Goal: Navigation & Orientation: Find specific page/section

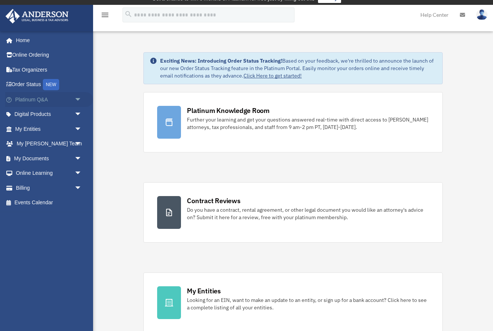
click at [76, 97] on span "arrow_drop_down" at bounding box center [81, 99] width 15 height 15
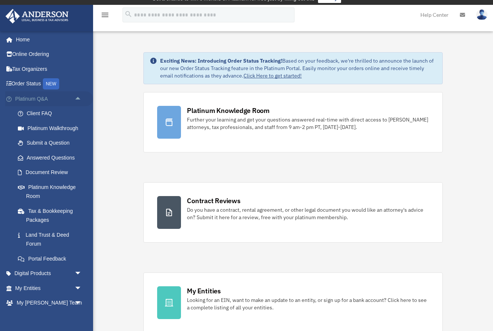
scroll to position [9, 0]
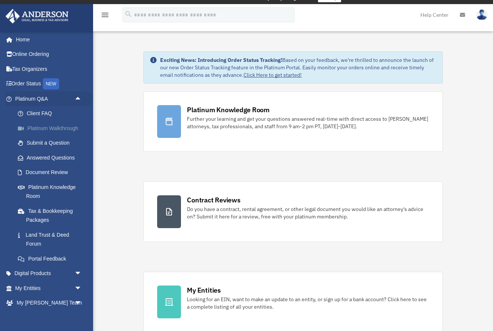
click at [51, 126] on link "Platinum Walkthrough" at bounding box center [51, 128] width 83 height 15
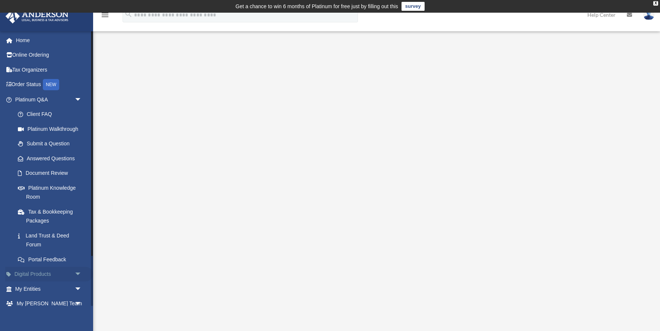
click at [79, 269] on span "arrow_drop_down" at bounding box center [81, 274] width 15 height 15
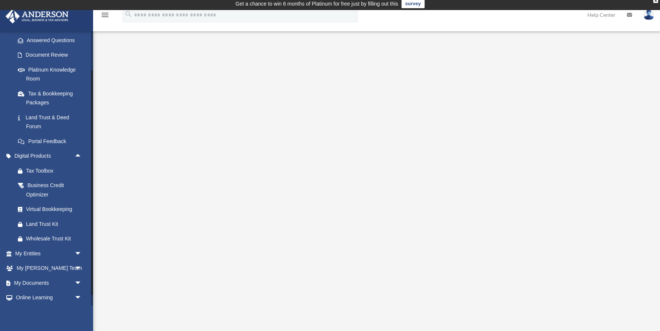
scroll to position [143, 0]
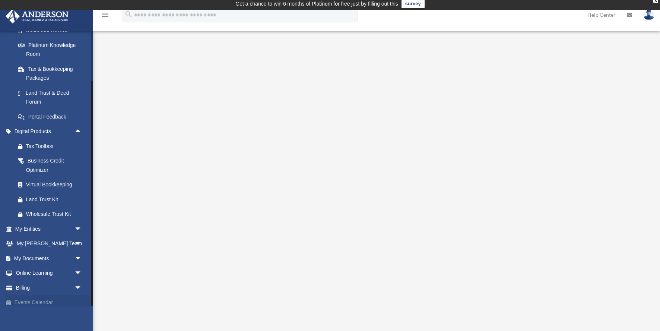
drag, startPoint x: 91, startPoint y: 250, endPoint x: 86, endPoint y: 295, distance: 45.4
click at [91, 301] on div at bounding box center [92, 168] width 2 height 275
click at [79, 225] on span "arrow_drop_down" at bounding box center [81, 228] width 15 height 15
click at [42, 296] on link "My Blueprint" at bounding box center [51, 302] width 83 height 15
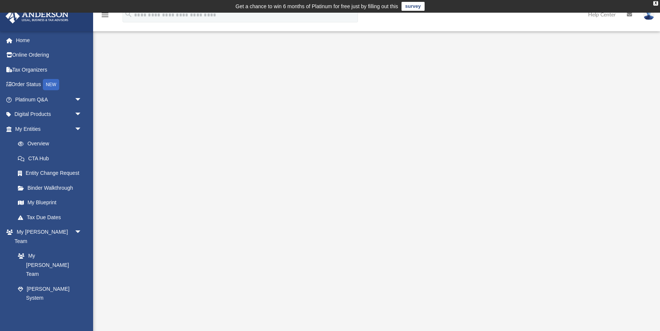
drag, startPoint x: 594, startPoint y: 221, endPoint x: 613, endPoint y: 265, distance: 48.2
click at [613, 265] on div at bounding box center [376, 212] width 510 height 298
click at [79, 320] on span "arrow_drop_down" at bounding box center [81, 327] width 15 height 15
click at [79, 320] on span "arrow_drop_up" at bounding box center [81, 327] width 15 height 15
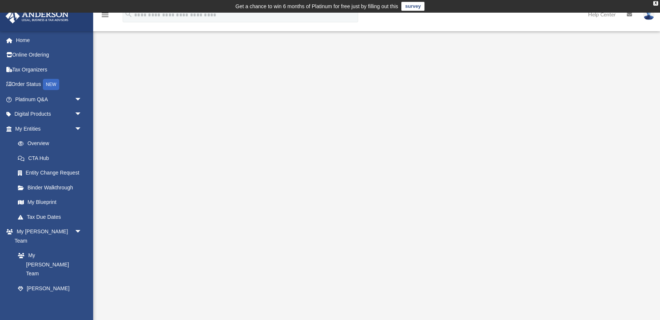
click at [647, 14] on img at bounding box center [648, 14] width 11 height 11
click at [655, 4] on div "X" at bounding box center [655, 3] width 5 height 4
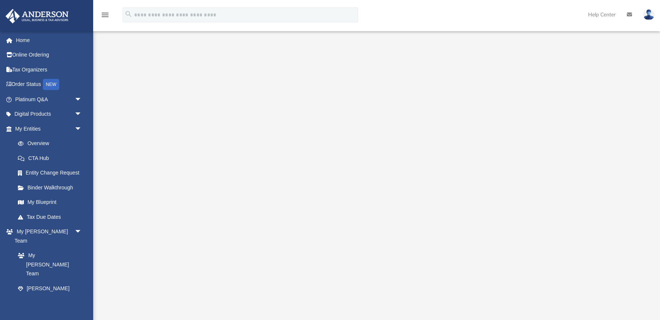
click at [104, 14] on icon "menu" at bounding box center [105, 14] width 9 height 9
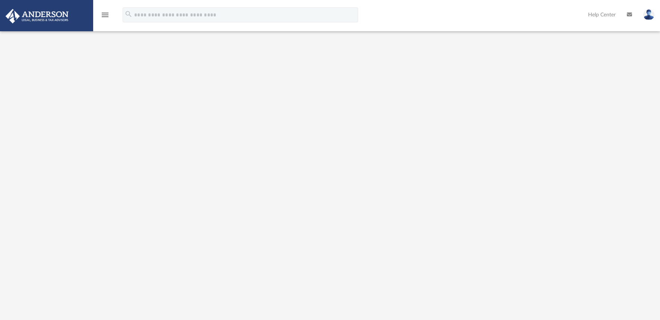
click at [107, 13] on icon "menu" at bounding box center [105, 14] width 9 height 9
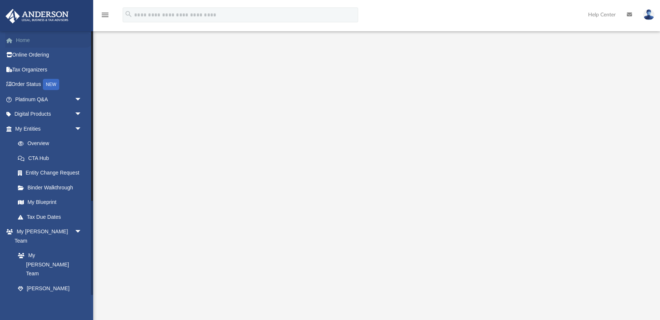
click at [25, 39] on link "Home" at bounding box center [49, 40] width 88 height 15
click at [22, 39] on link "Home" at bounding box center [49, 40] width 88 height 15
click at [12, 40] on span at bounding box center [13, 40] width 6 height 5
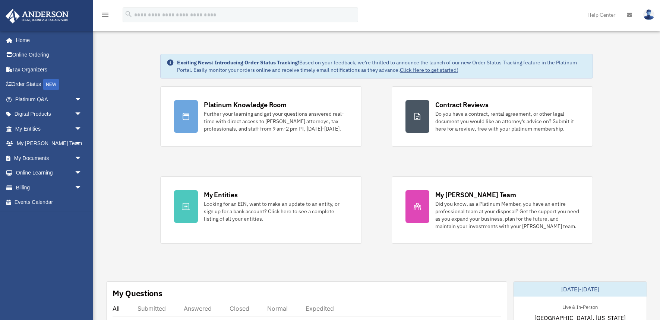
click at [648, 13] on img at bounding box center [648, 14] width 11 height 11
drag, startPoint x: 624, startPoint y: 148, endPoint x: 639, endPoint y: 225, distance: 78.5
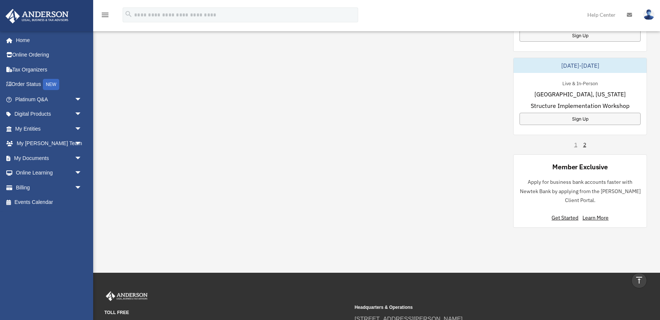
scroll to position [466, 0]
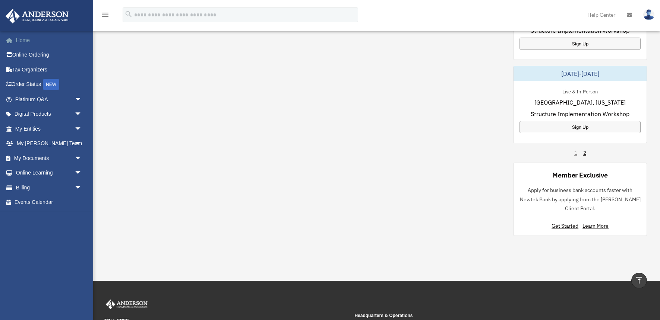
click at [25, 38] on link "Home" at bounding box center [49, 40] width 88 height 15
